Goal: Find specific page/section: Find specific page/section

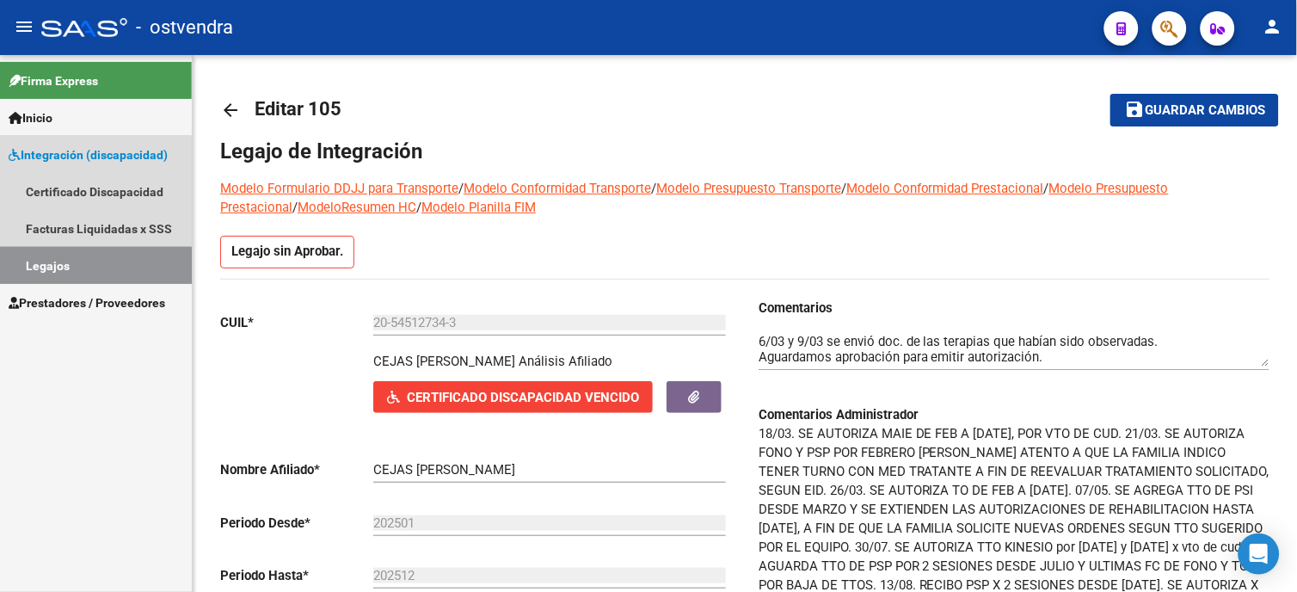
click at [70, 270] on link "Legajos" at bounding box center [96, 265] width 192 height 37
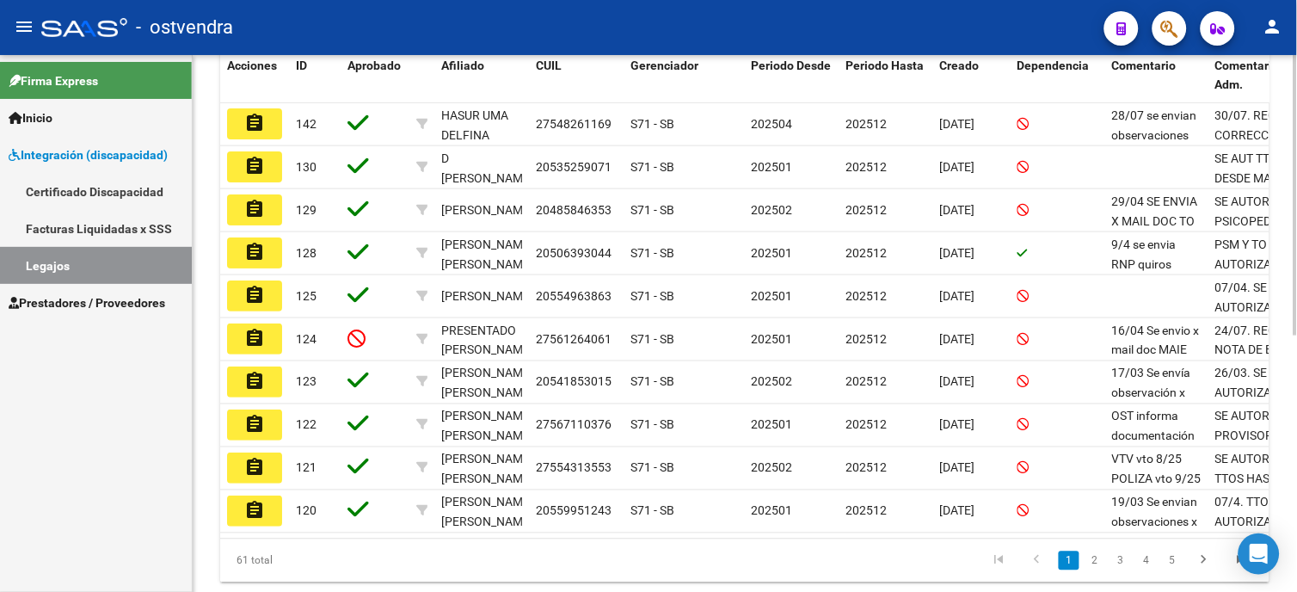
scroll to position [409, 0]
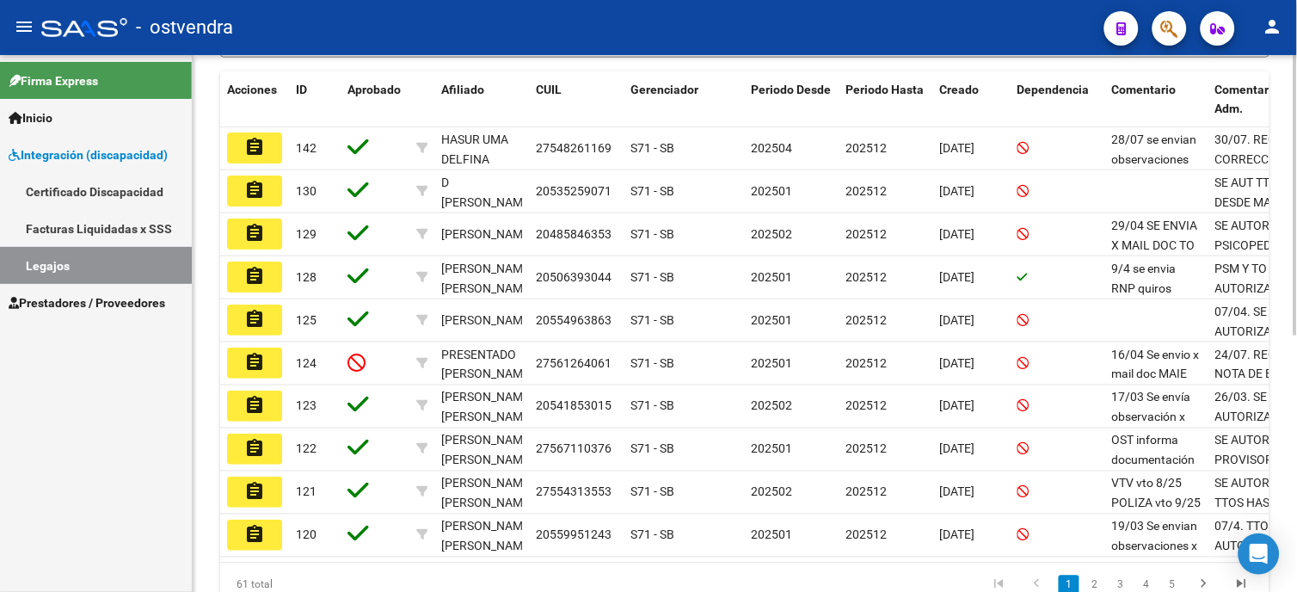
click at [1296, 359] on html "menu - ostvendra person Firma Express Inicio Instructivos Contacto OS Integraci…" at bounding box center [648, 296] width 1297 height 592
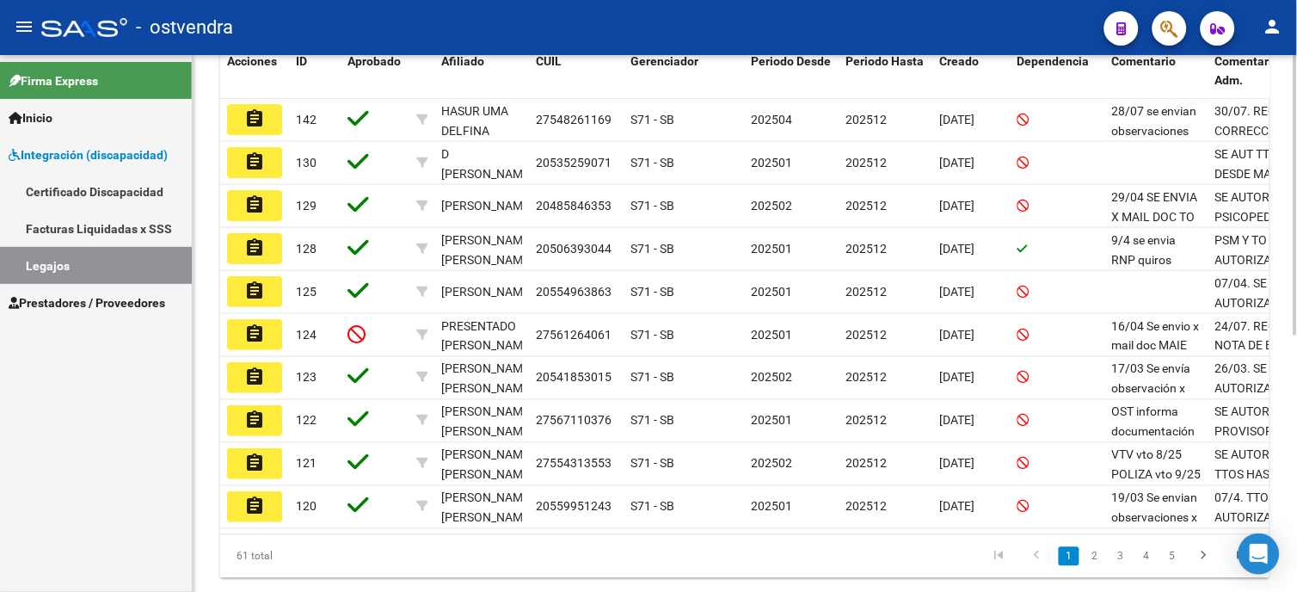
scroll to position [440, 0]
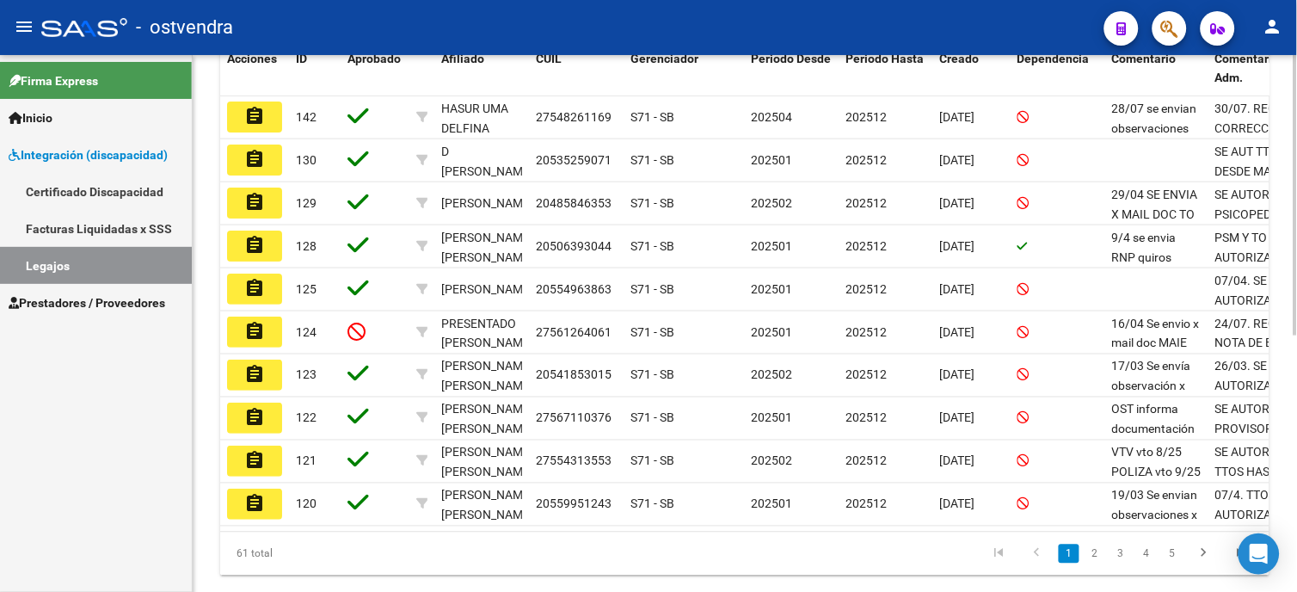
click at [1296, 347] on html "menu - ostvendra person Firma Express Inicio Instructivos Contacto OS Integraci…" at bounding box center [648, 296] width 1297 height 592
click at [1096, 563] on link "2" at bounding box center [1095, 554] width 21 height 19
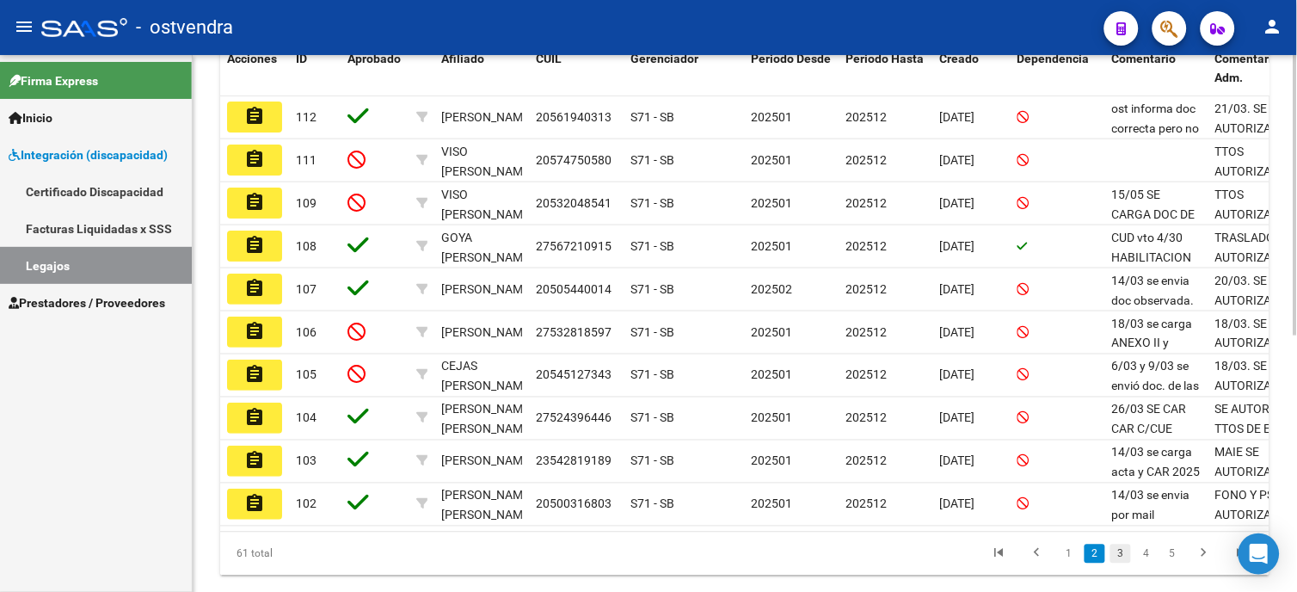
click at [1119, 563] on link "3" at bounding box center [1121, 554] width 21 height 19
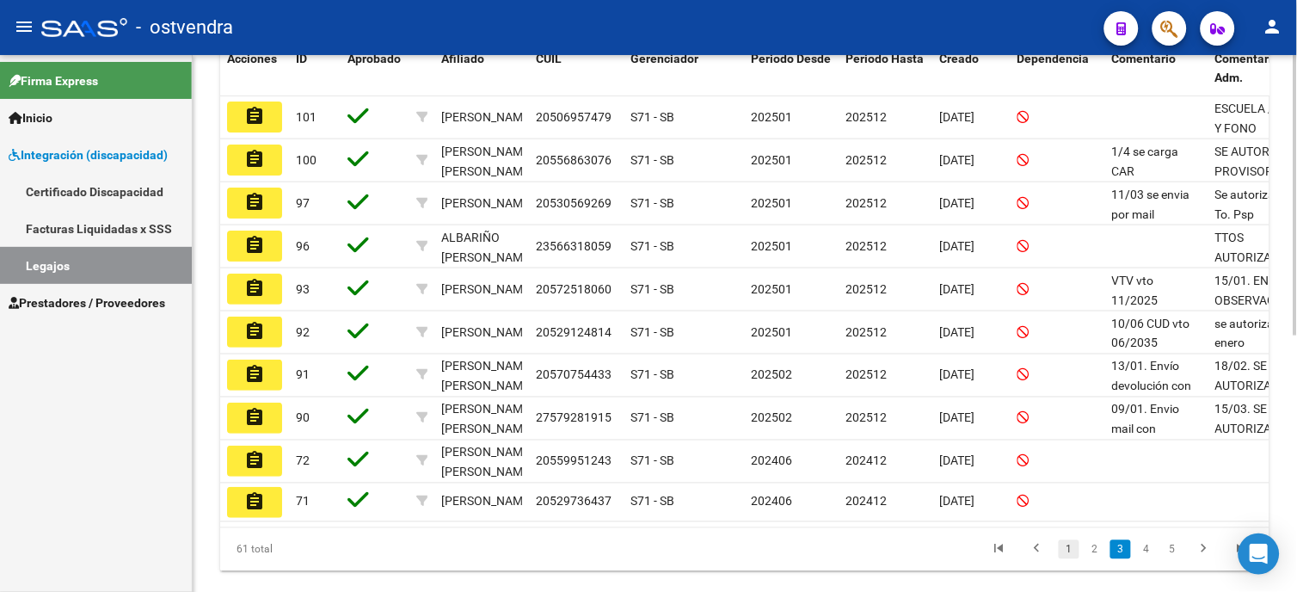
click at [1069, 559] on link "1" at bounding box center [1069, 549] width 21 height 19
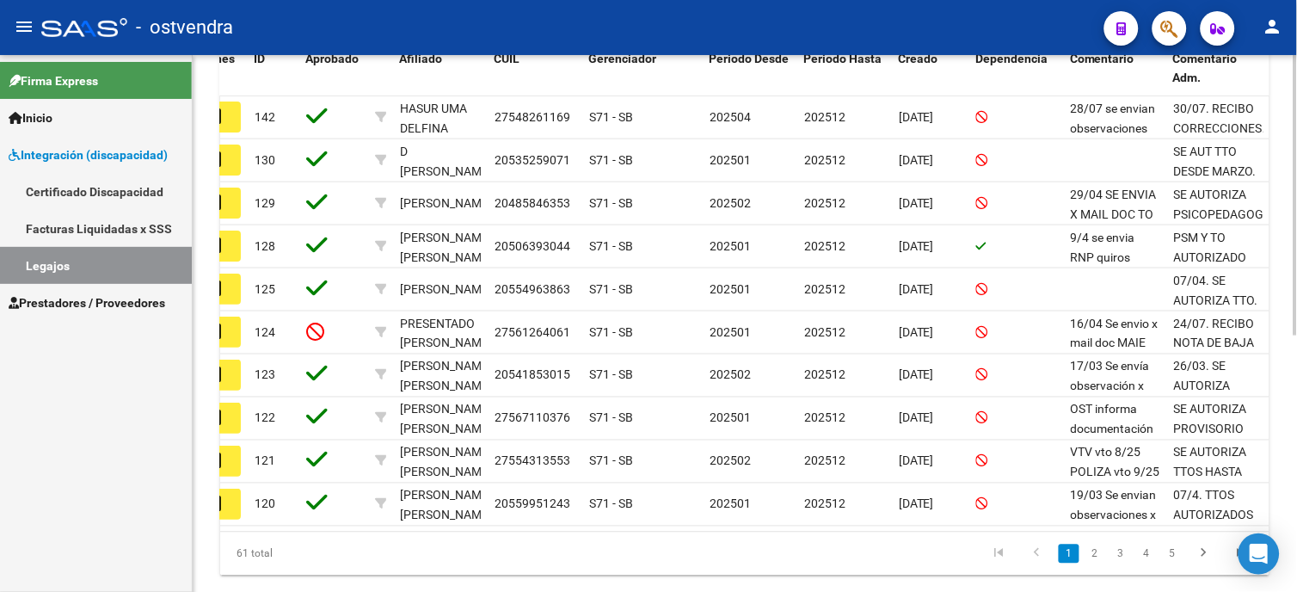
scroll to position [0, 0]
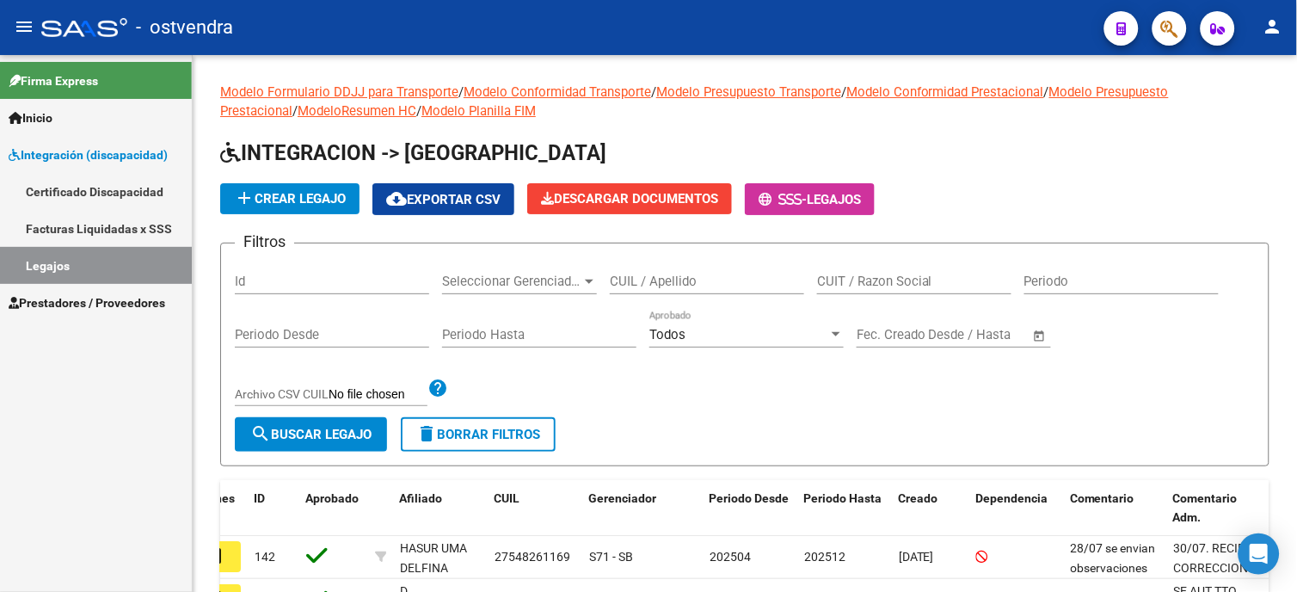
click at [152, 270] on link "Legajos" at bounding box center [96, 265] width 192 height 37
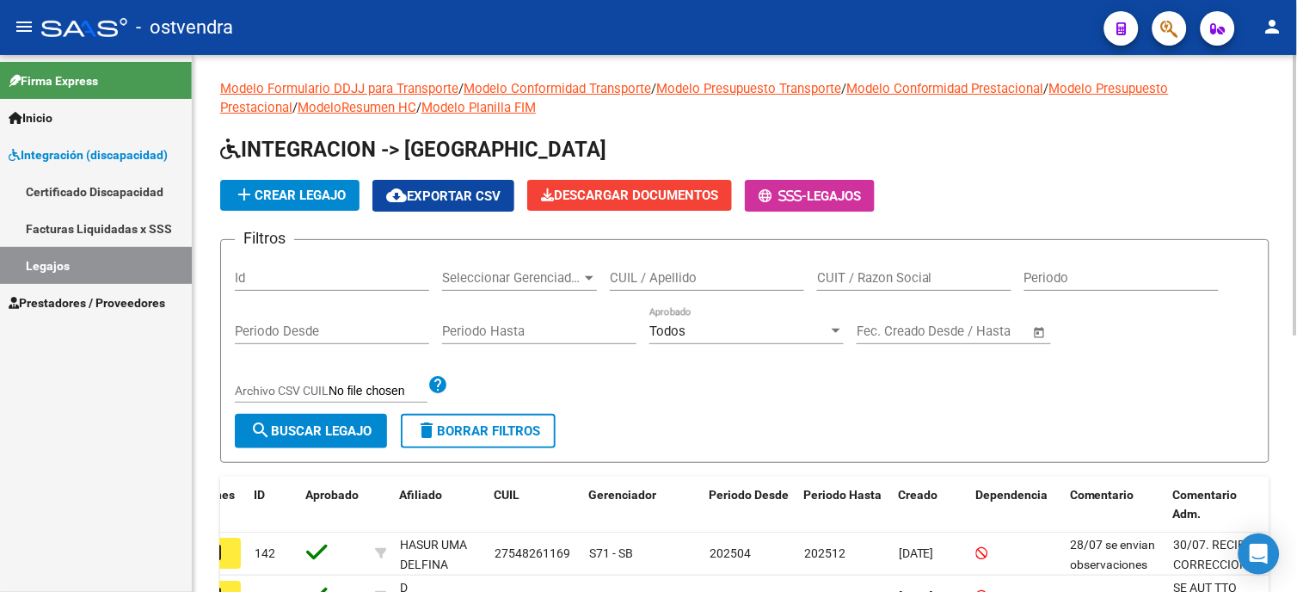
click at [1296, 150] on html "menu - ostvendra person Firma Express Inicio Instructivos Contacto OS Integraci…" at bounding box center [648, 296] width 1297 height 592
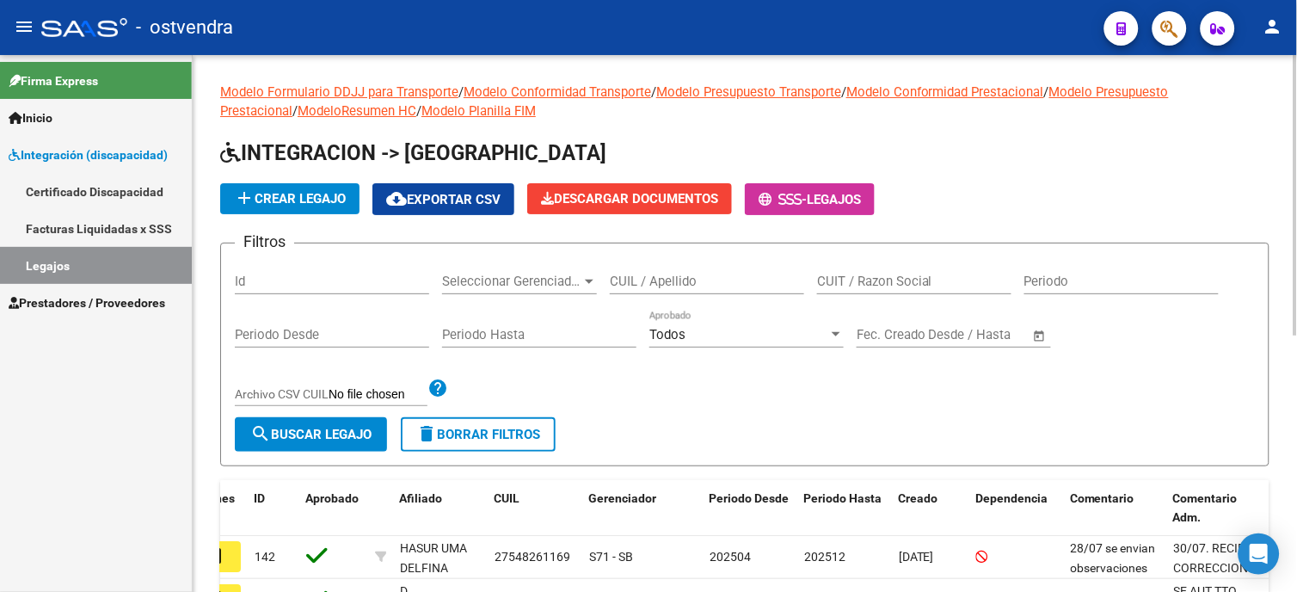
click at [1296, 142] on div at bounding box center [1296, 195] width 4 height 280
click at [1277, 115] on div "Modelo Formulario DDJJ para Transporte / Modelo Conformidad Transporte / Modelo…" at bounding box center [747, 562] width 1109 height 1015
